Goal: Task Accomplishment & Management: Complete application form

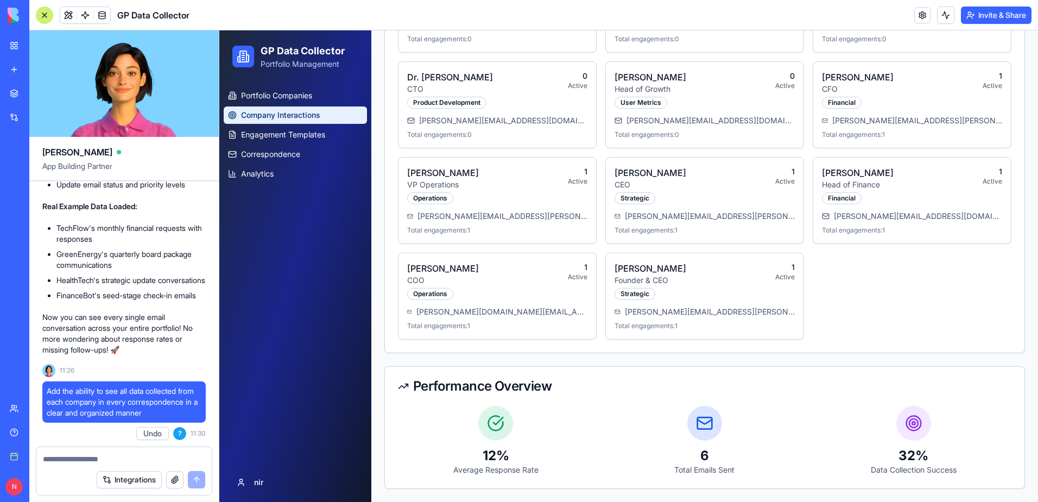
scroll to position [1714, 0]
click at [118, 452] on div at bounding box center [123, 455] width 175 height 17
click at [115, 458] on textarea at bounding box center [124, 458] width 162 height 11
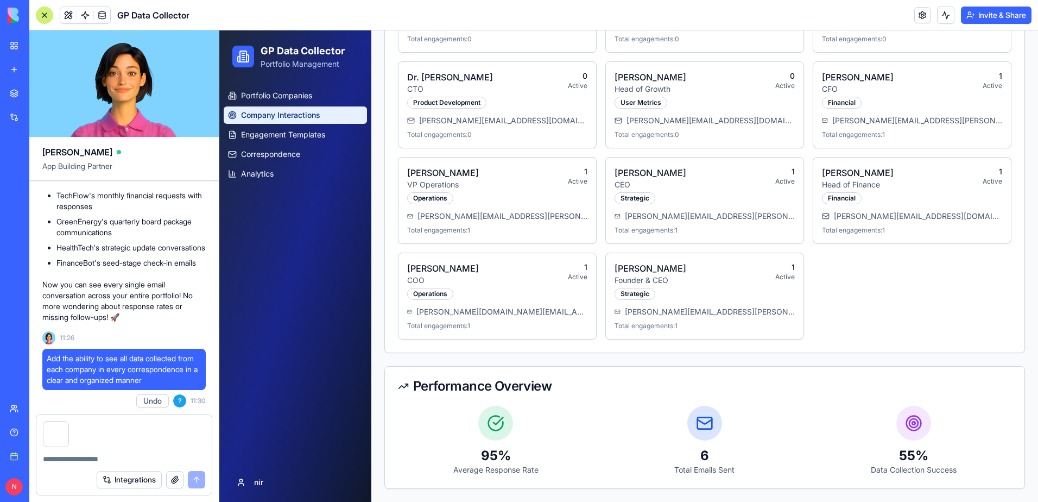
click at [147, 433] on div at bounding box center [123, 430] width 175 height 33
click at [138, 440] on div at bounding box center [123, 430] width 175 height 33
click at [143, 453] on div at bounding box center [123, 455] width 175 height 17
click at [142, 440] on div at bounding box center [123, 430] width 175 height 33
click at [123, 453] on div at bounding box center [123, 455] width 175 height 17
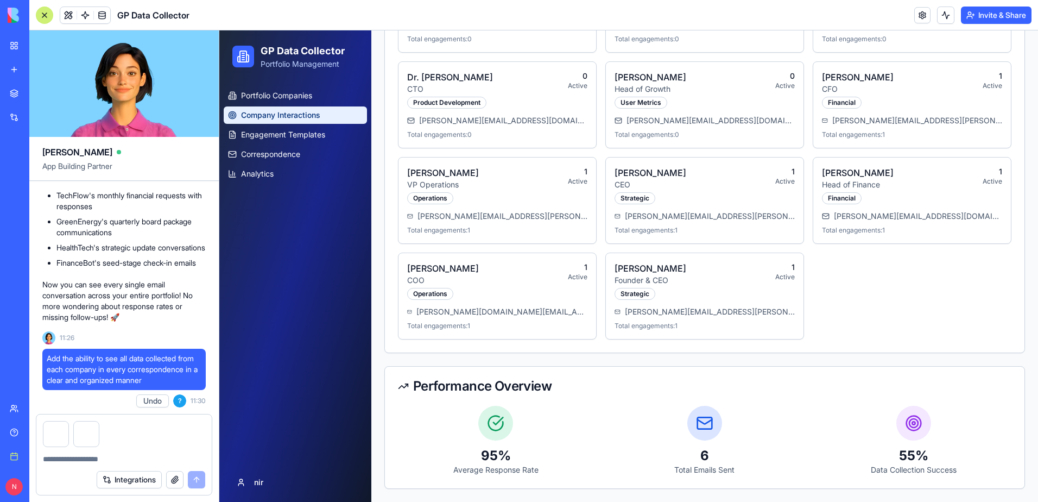
click at [119, 461] on textarea at bounding box center [124, 458] width 162 height 11
click at [144, 435] on div at bounding box center [123, 430] width 175 height 33
click at [130, 459] on textarea at bounding box center [124, 458] width 162 height 11
paste textarea "*"
click at [130, 459] on textarea at bounding box center [124, 458] width 162 height 11
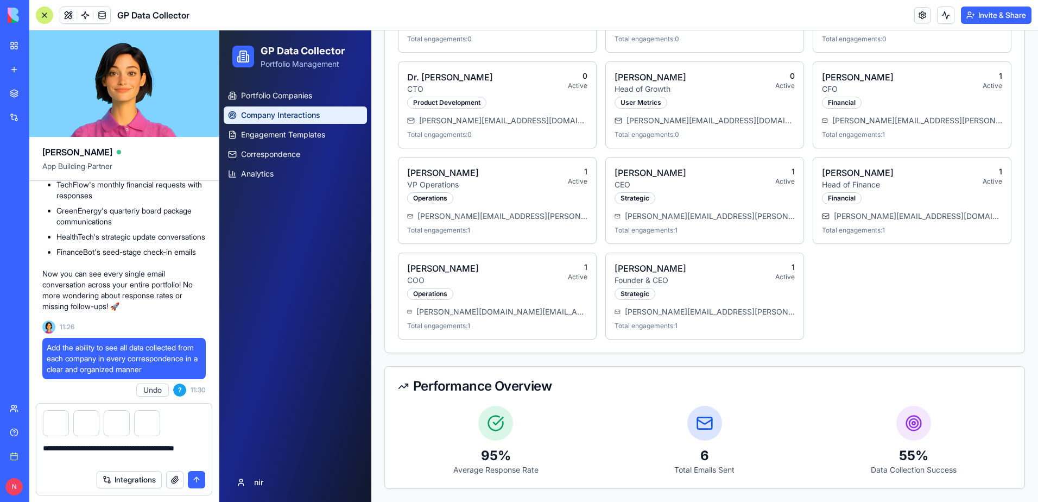
type textarea "**********"
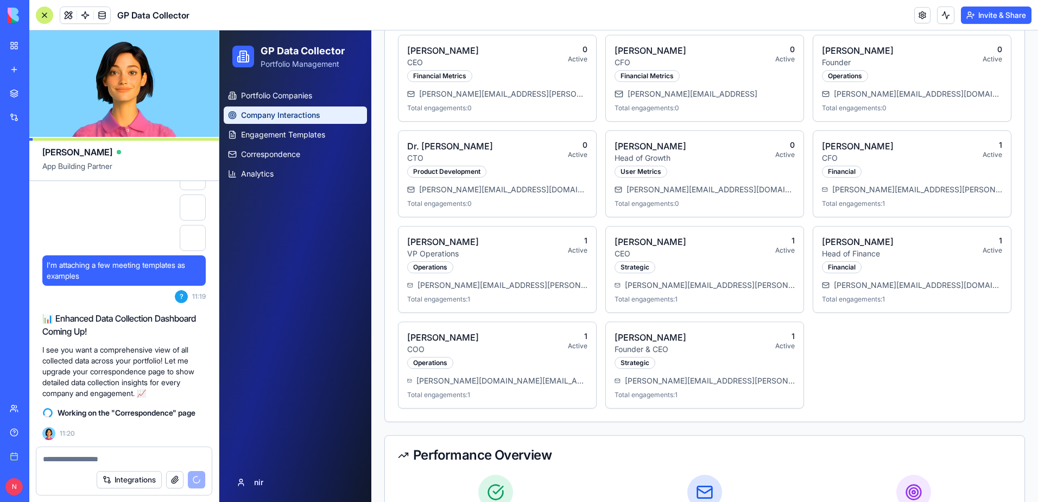
scroll to position [1659, 0]
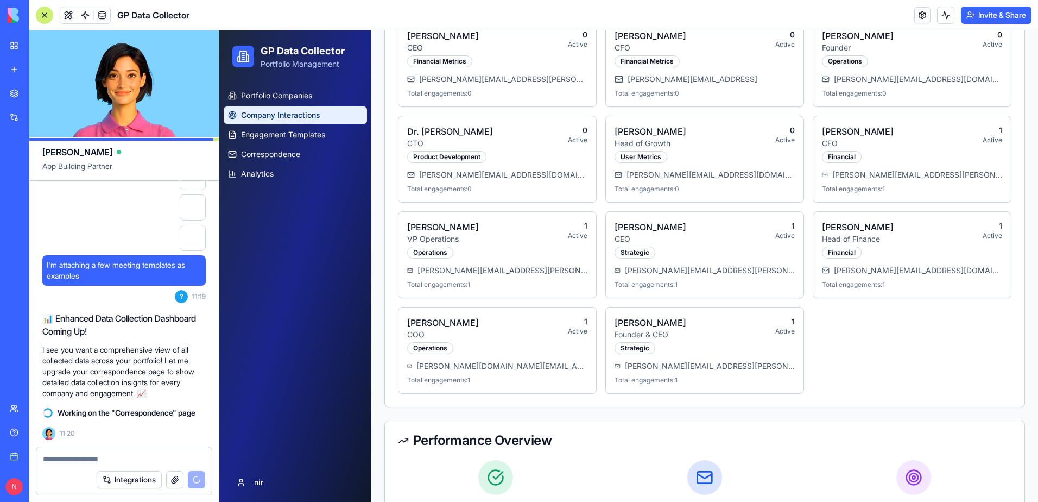
click at [191, 234] on div at bounding box center [193, 238] width 26 height 26
click at [189, 232] on div at bounding box center [193, 238] width 26 height 26
click at [134, 473] on button "Integrations" at bounding box center [129, 479] width 65 height 17
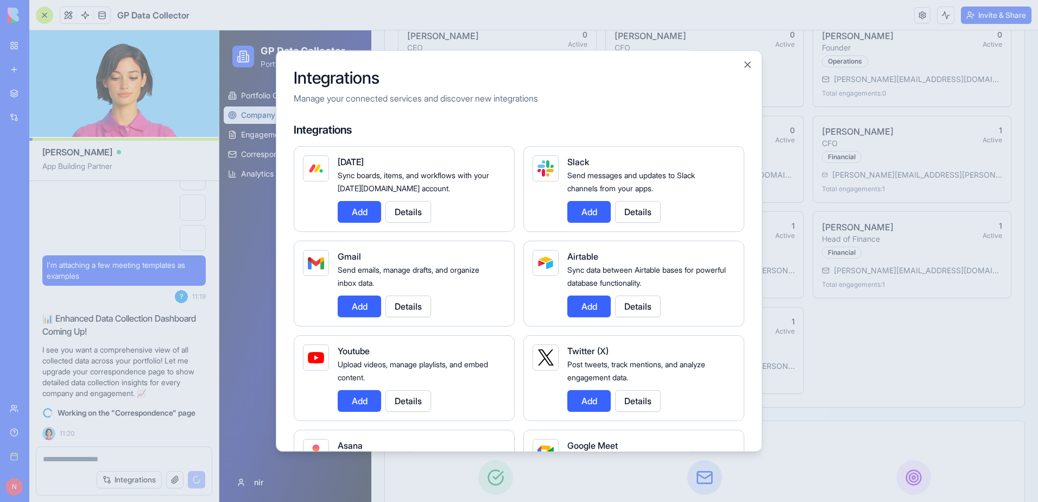
click at [139, 458] on div at bounding box center [519, 251] width 1038 height 502
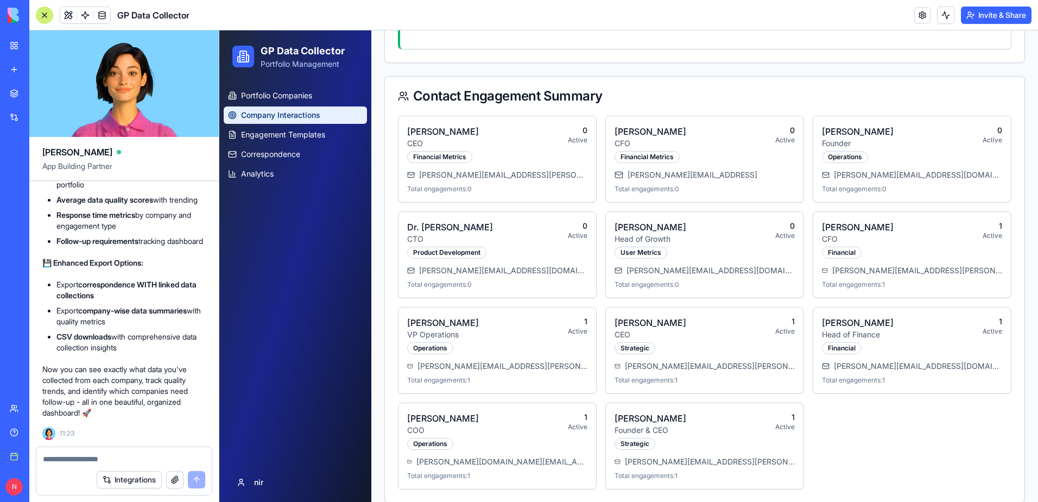
scroll to position [1551, 0]
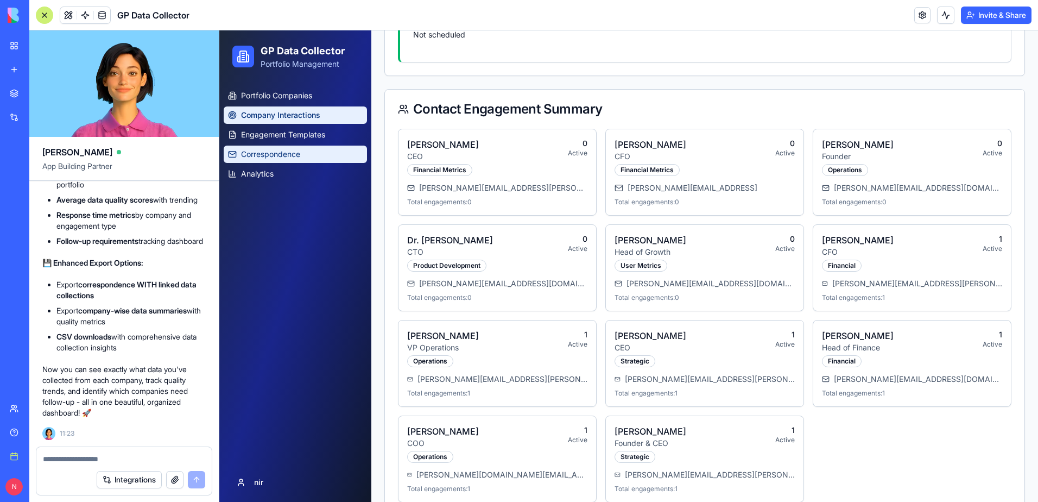
click at [290, 158] on span "Correspondence" at bounding box center [270, 154] width 59 height 11
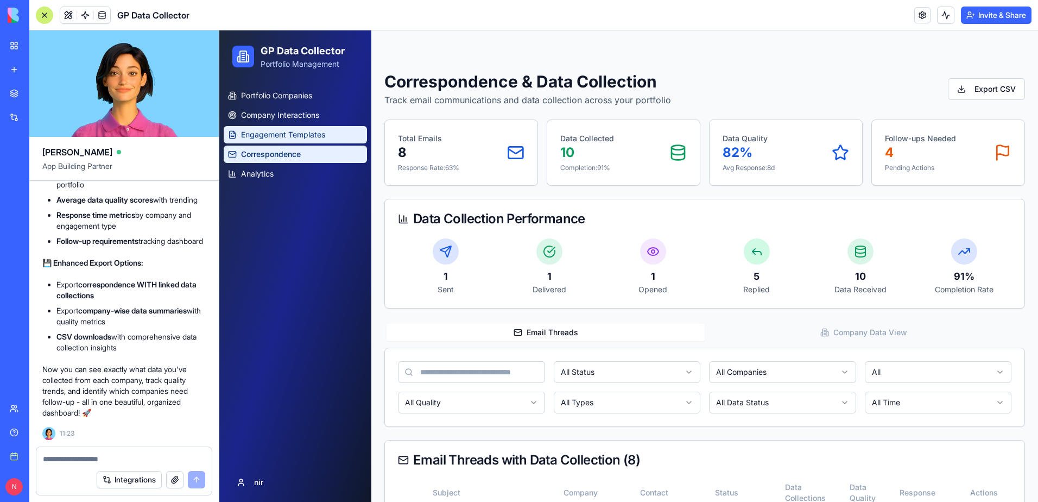
click at [291, 139] on span "Engagement Templates" at bounding box center [283, 134] width 84 height 11
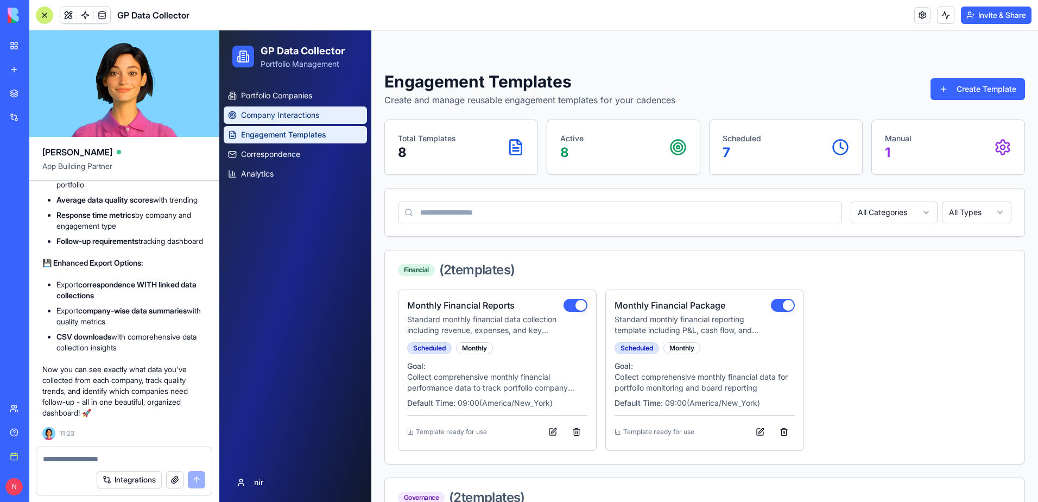
click at [294, 118] on span "Company Interactions" at bounding box center [280, 115] width 78 height 11
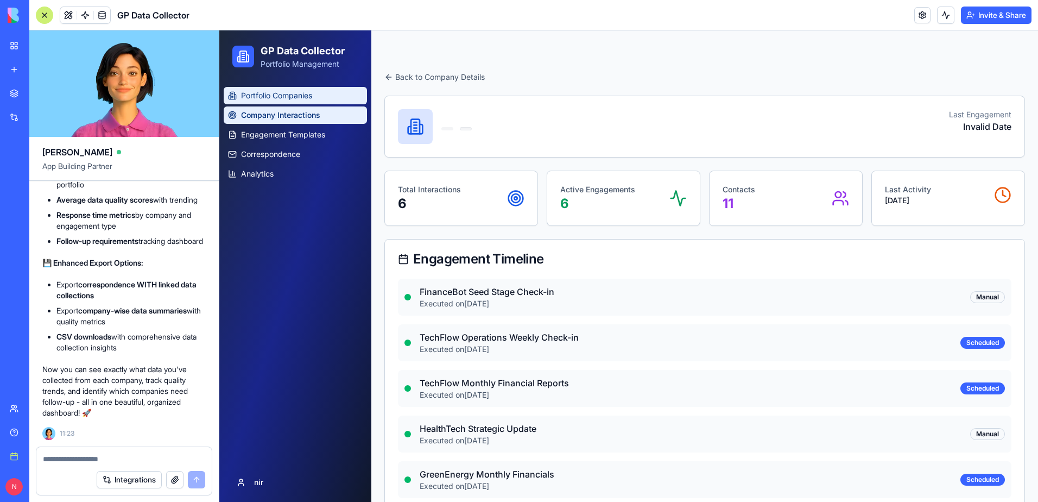
click at [279, 97] on span "Portfolio Companies" at bounding box center [276, 95] width 71 height 11
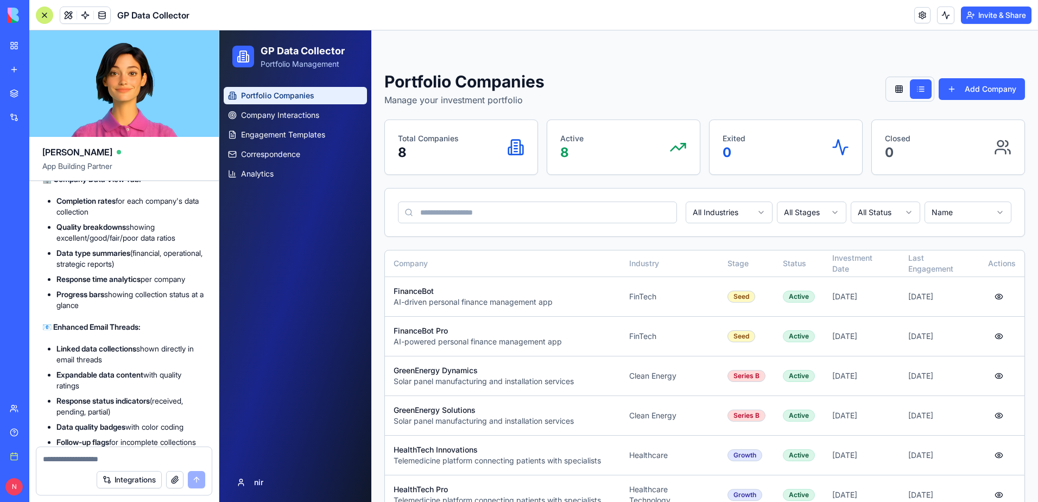
scroll to position [5316, 0]
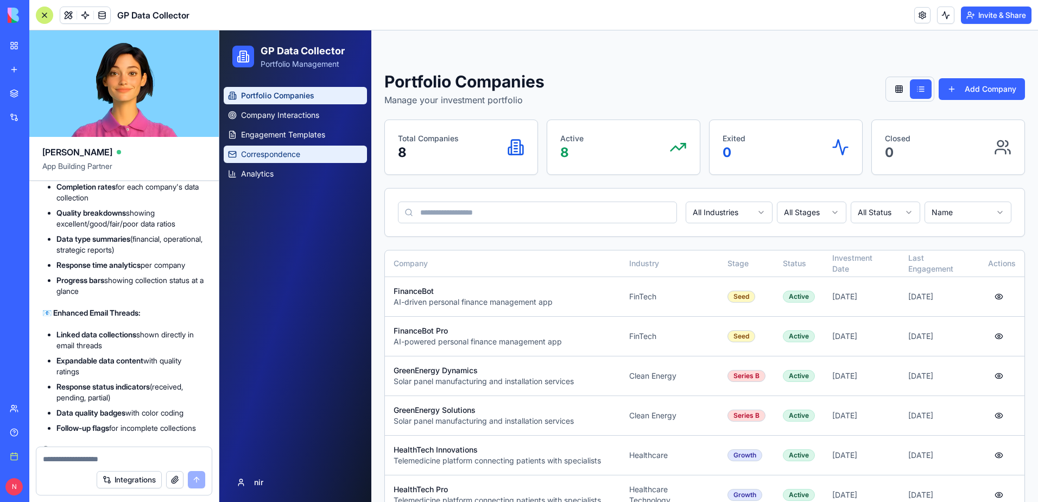
click at [275, 156] on span "Correspondence" at bounding box center [270, 154] width 59 height 11
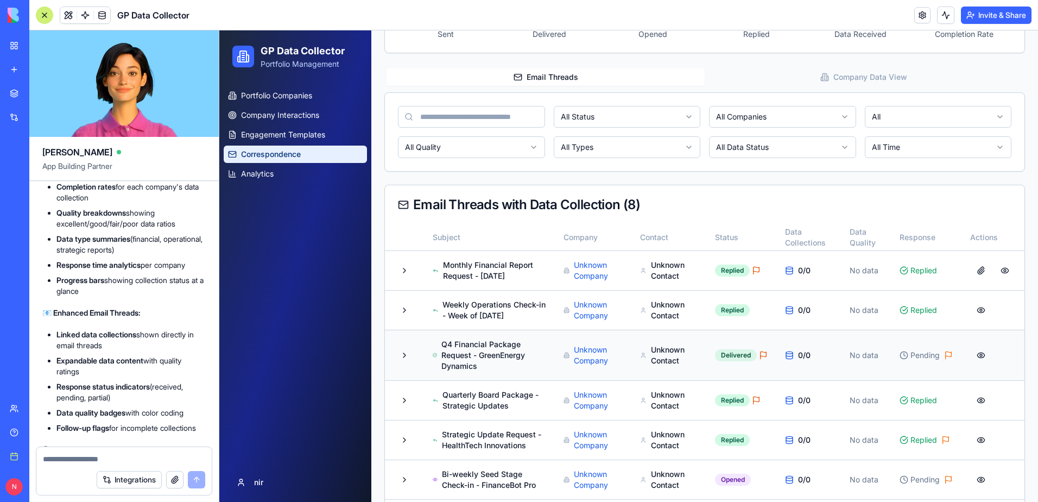
scroll to position [271, 0]
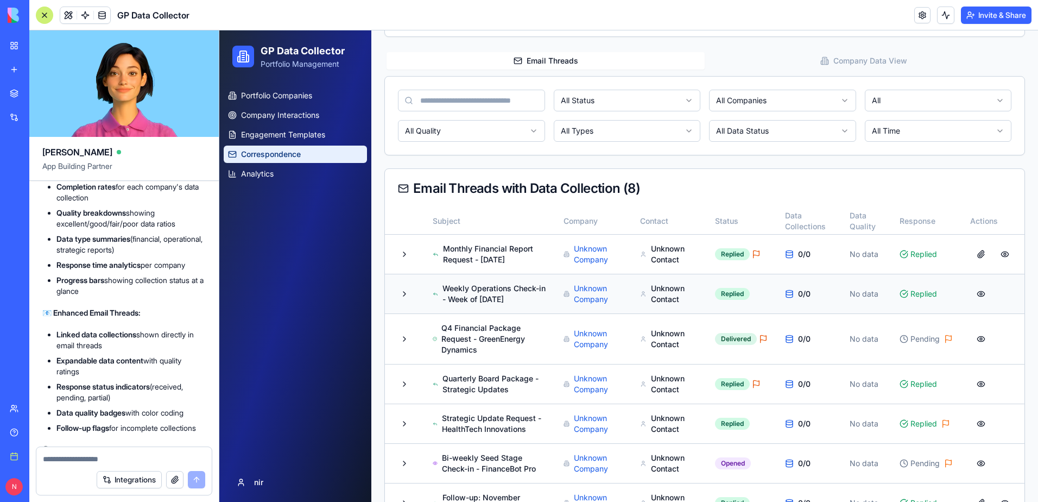
click at [971, 291] on button at bounding box center [981, 294] width 22 height 20
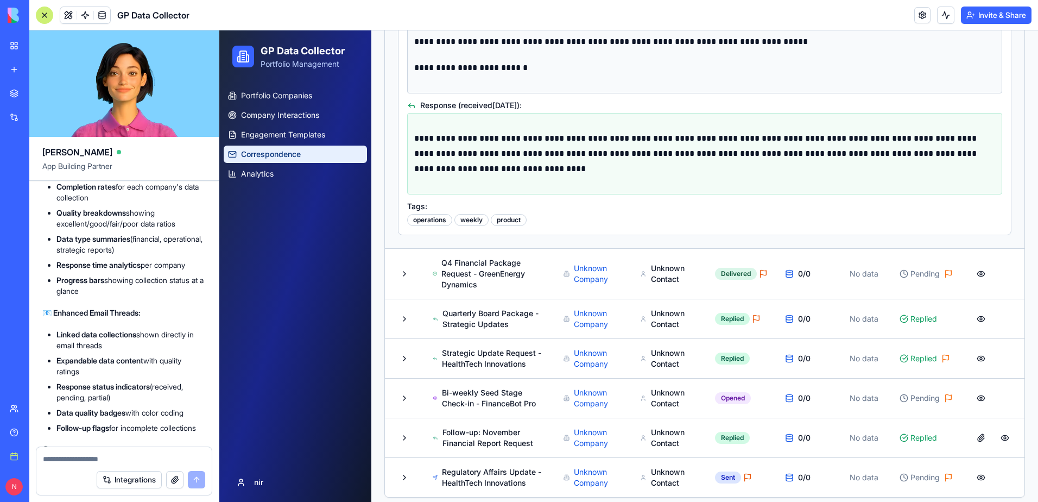
scroll to position [1032, 0]
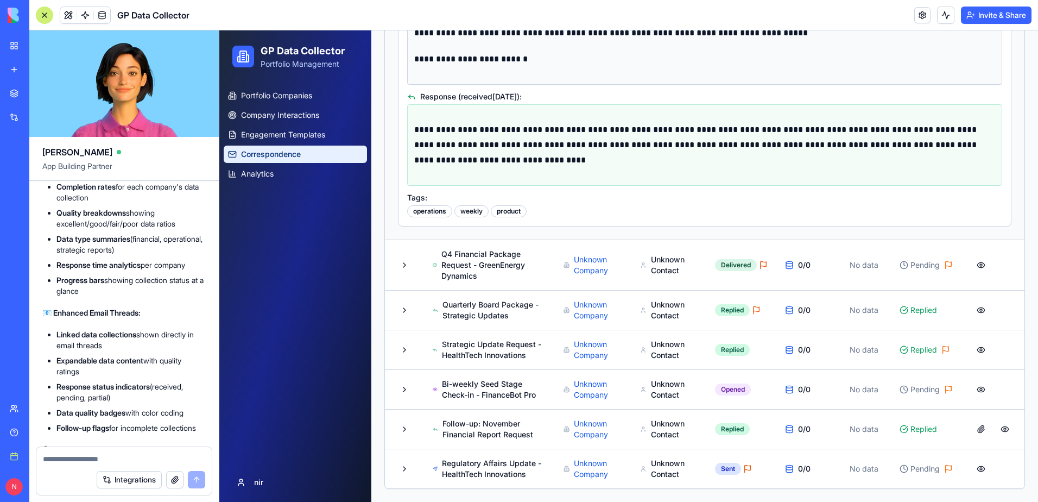
click at [136, 459] on textarea at bounding box center [124, 458] width 162 height 11
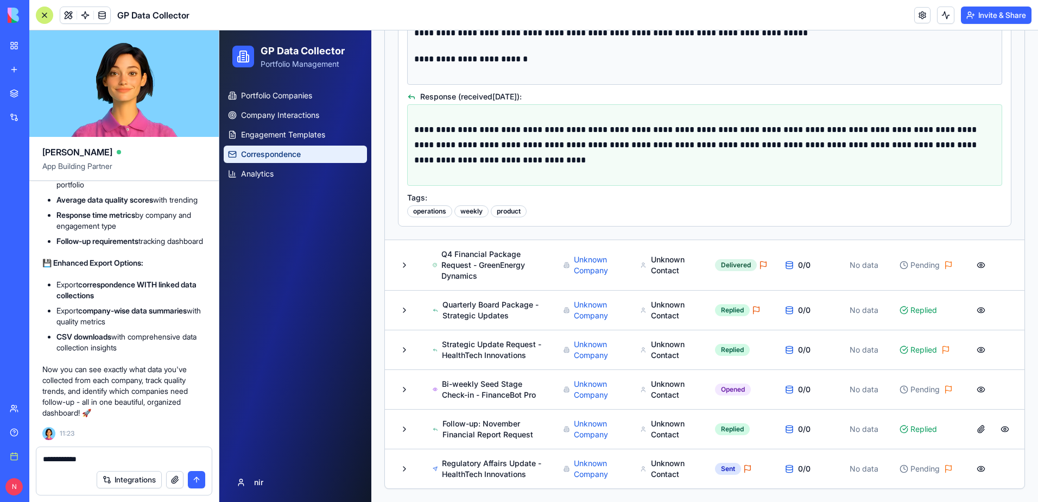
scroll to position [5913, 0]
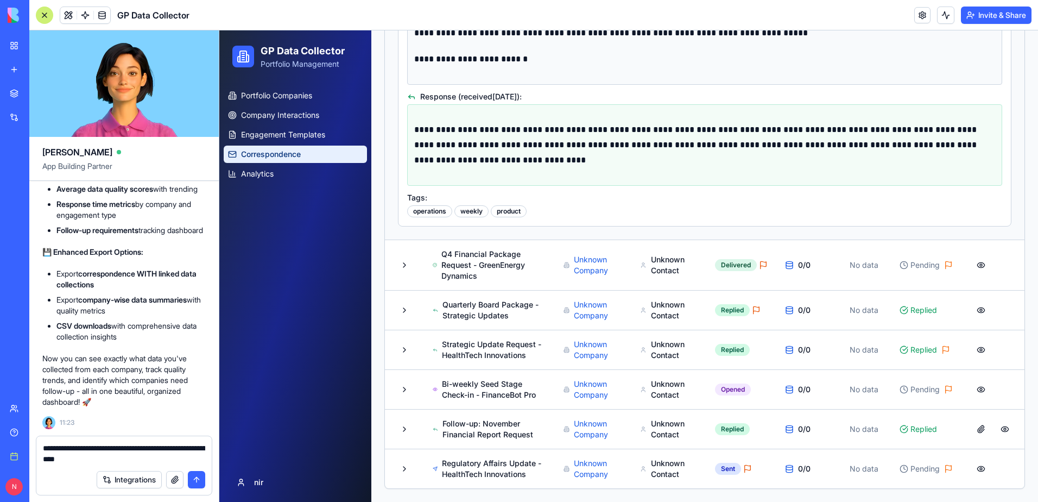
type textarea "**********"
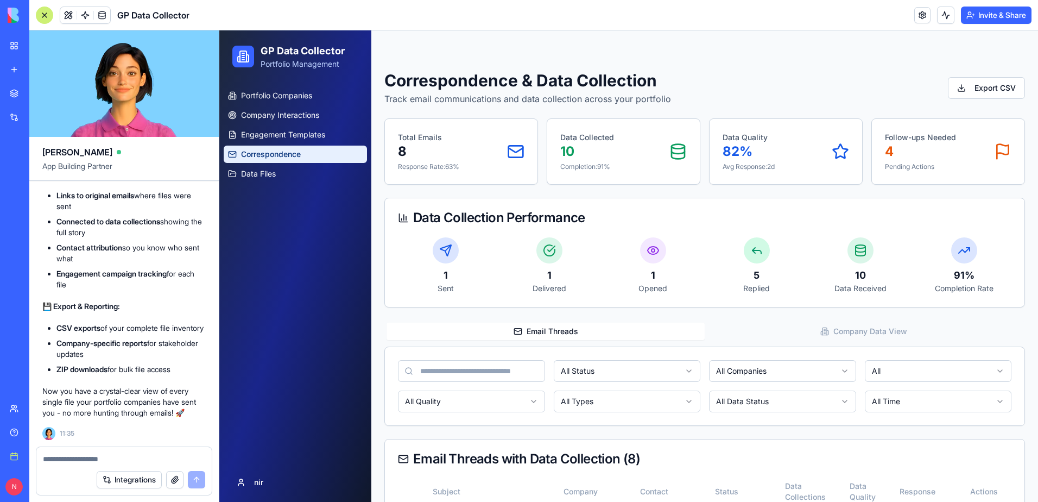
scroll to position [0, 0]
click at [250, 175] on span "Data Files" at bounding box center [258, 173] width 35 height 11
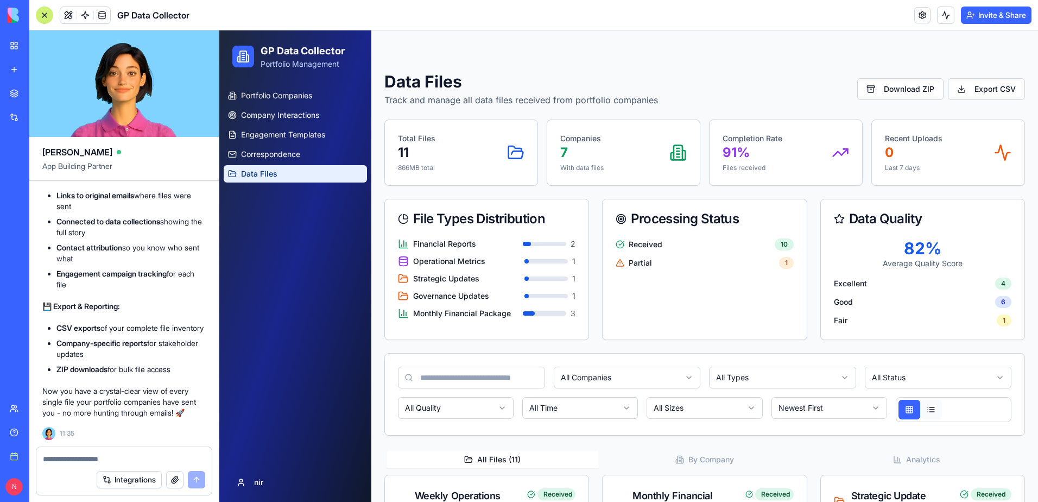
click at [924, 413] on button at bounding box center [931, 410] width 22 height 20
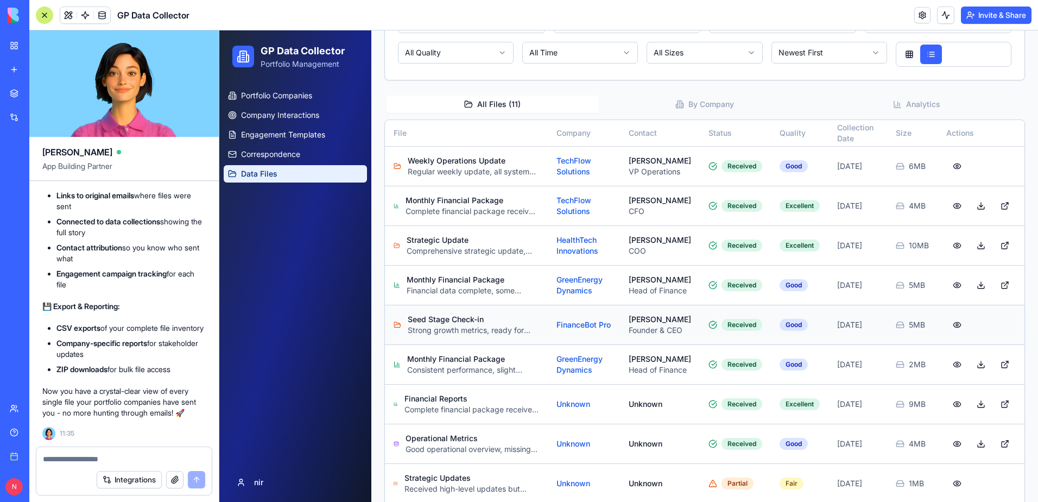
scroll to position [380, 0]
